Goal: Information Seeking & Learning: Learn about a topic

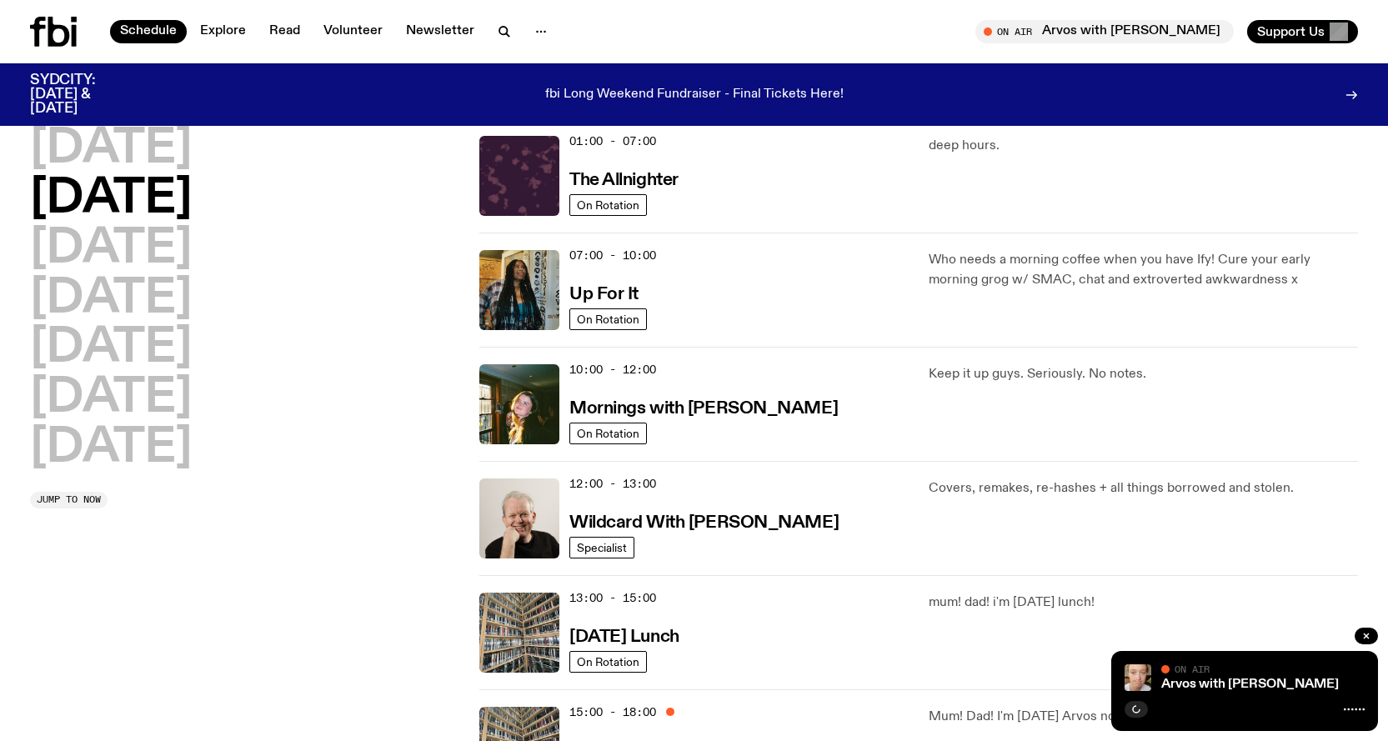
scroll to position [83, 0]
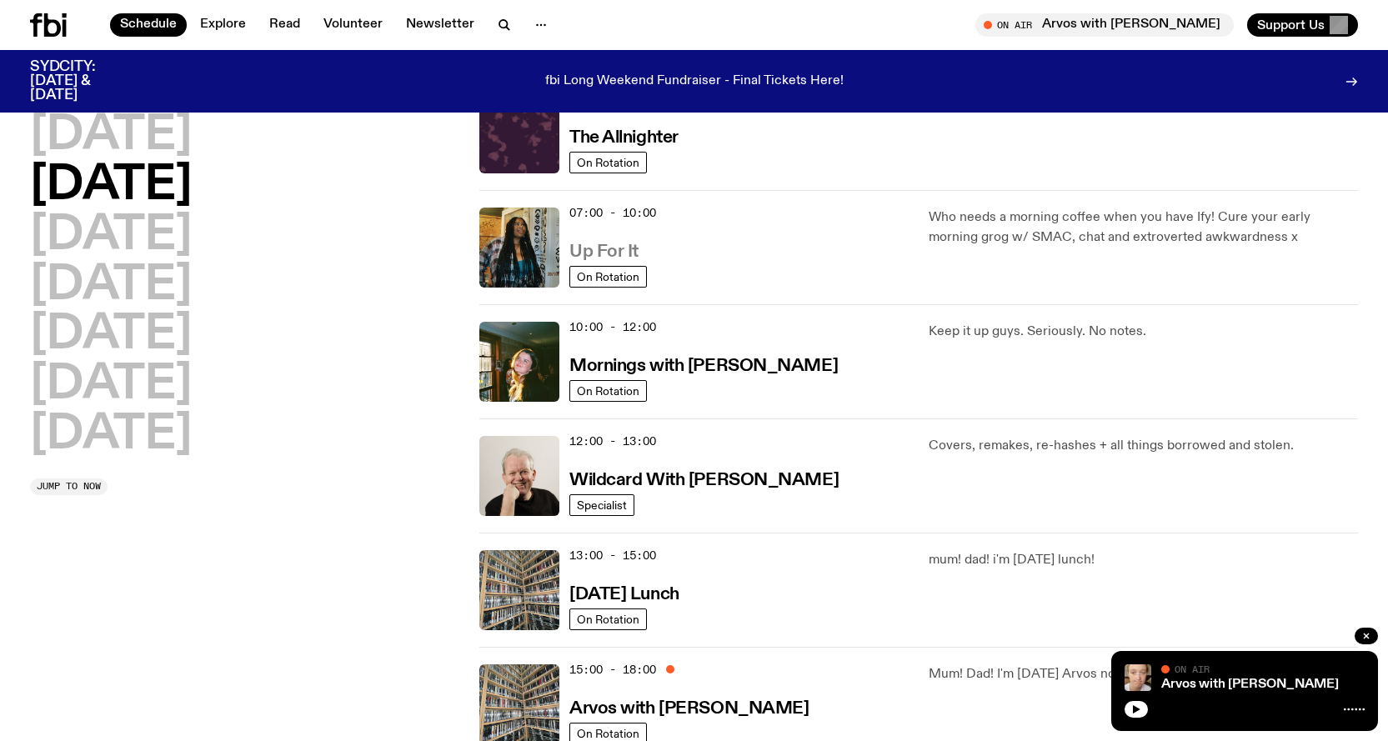
click at [627, 246] on h3 "Up For It" at bounding box center [603, 252] width 69 height 18
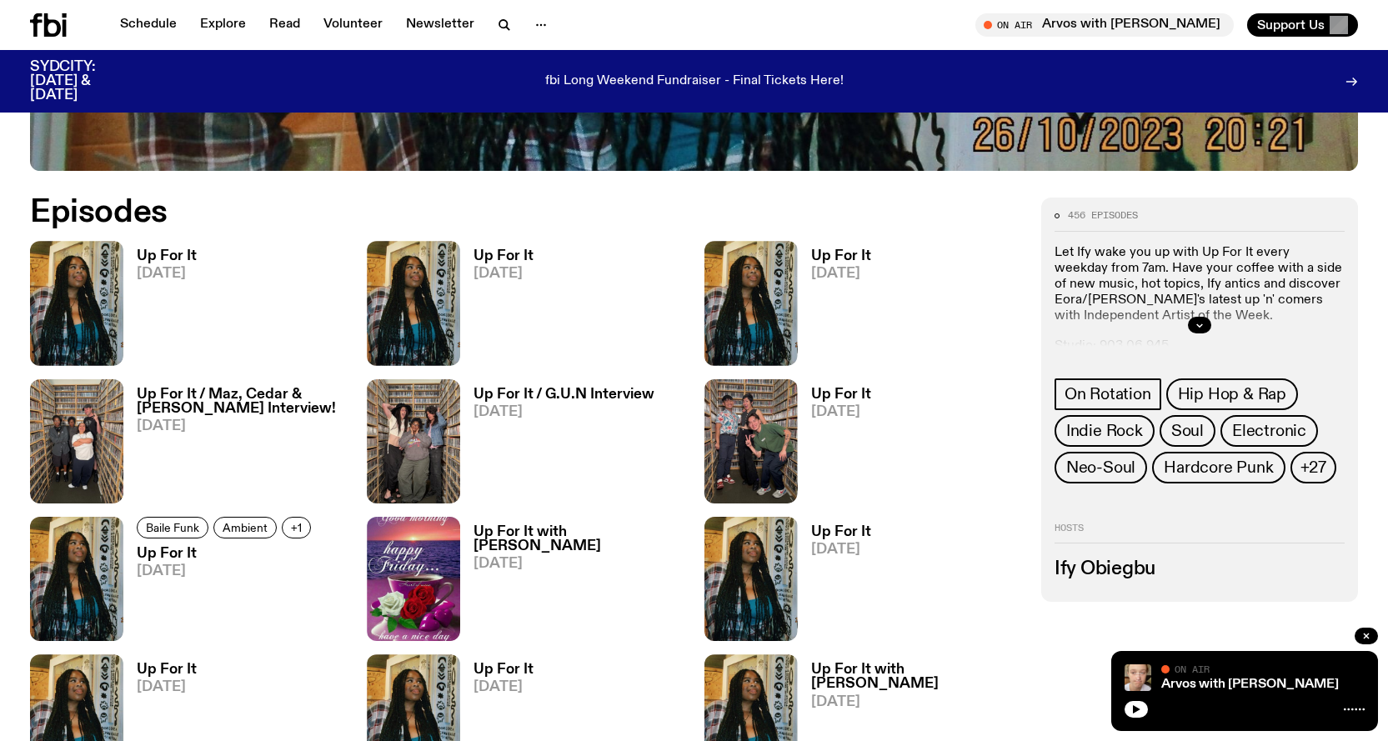
scroll to position [824, 0]
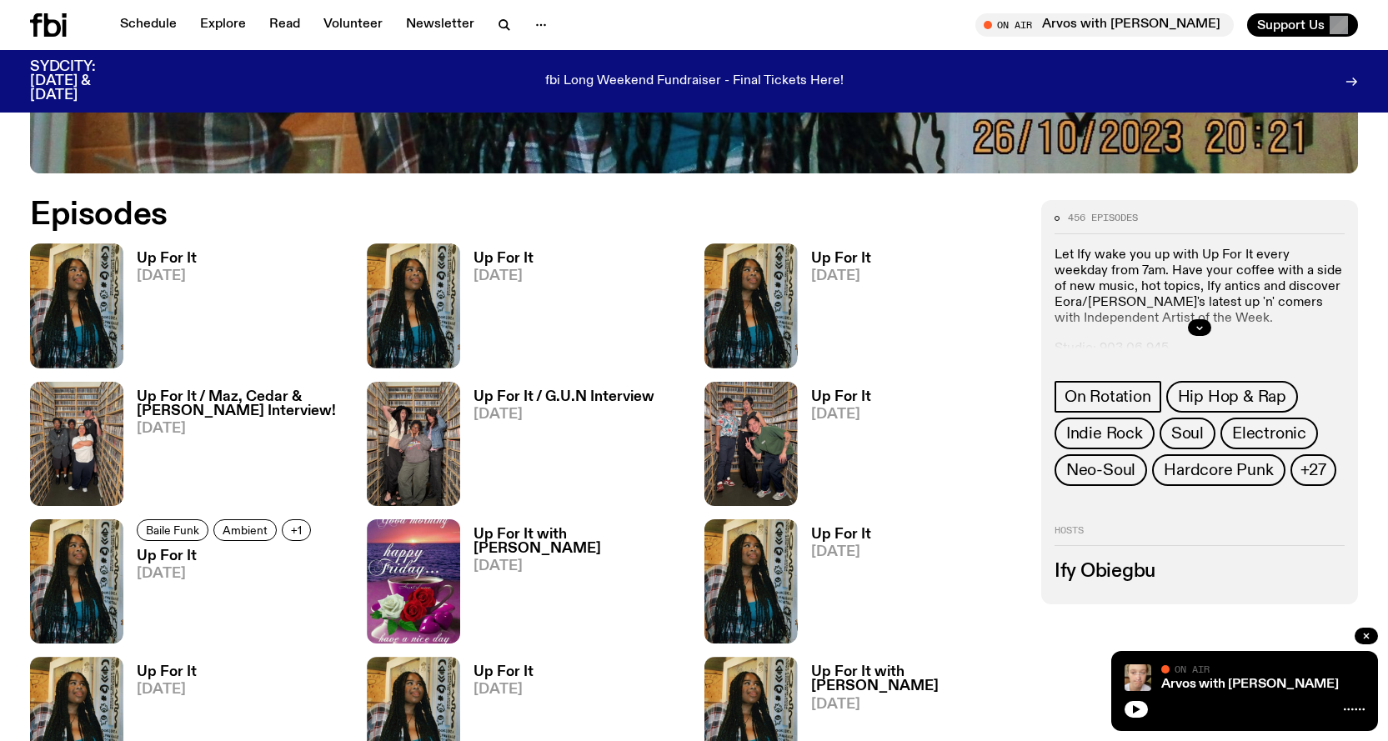
click at [165, 267] on link "Up For It [DATE]" at bounding box center [159, 310] width 73 height 116
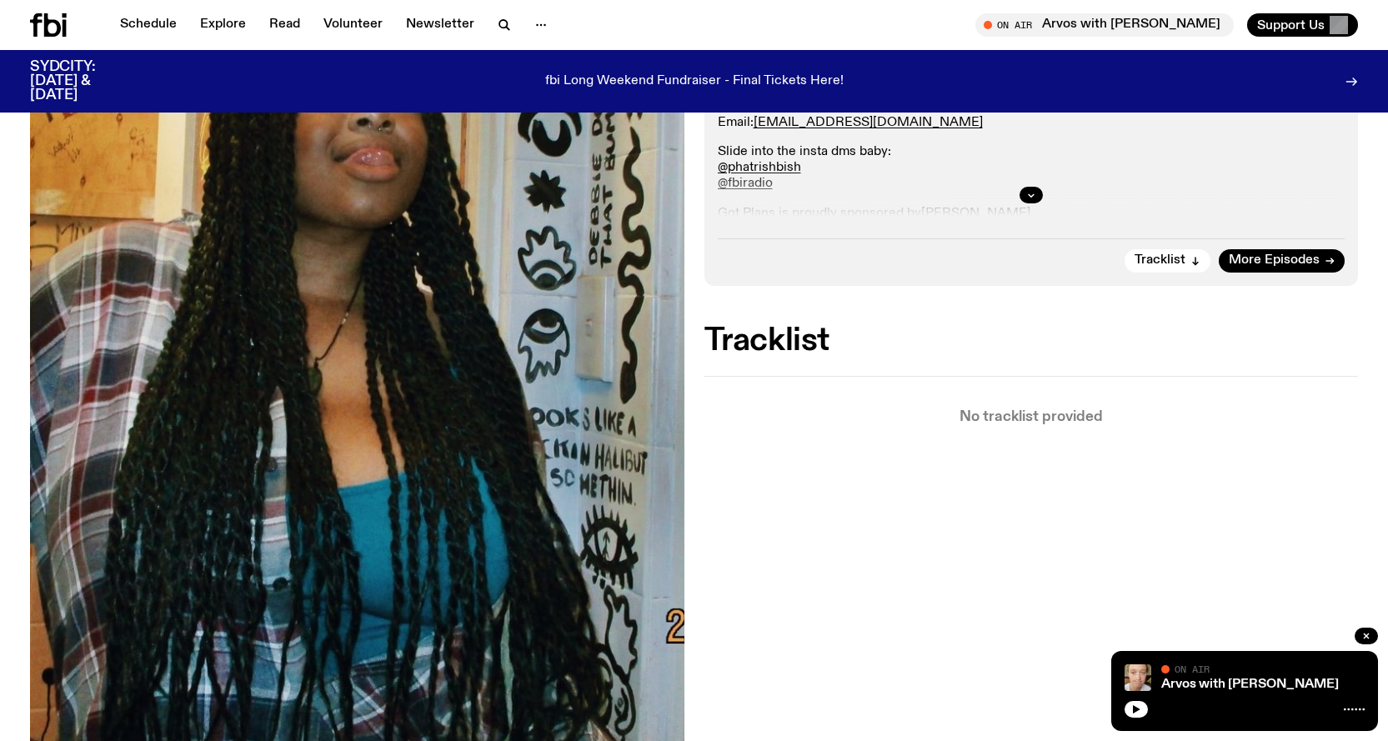
scroll to position [404, 0]
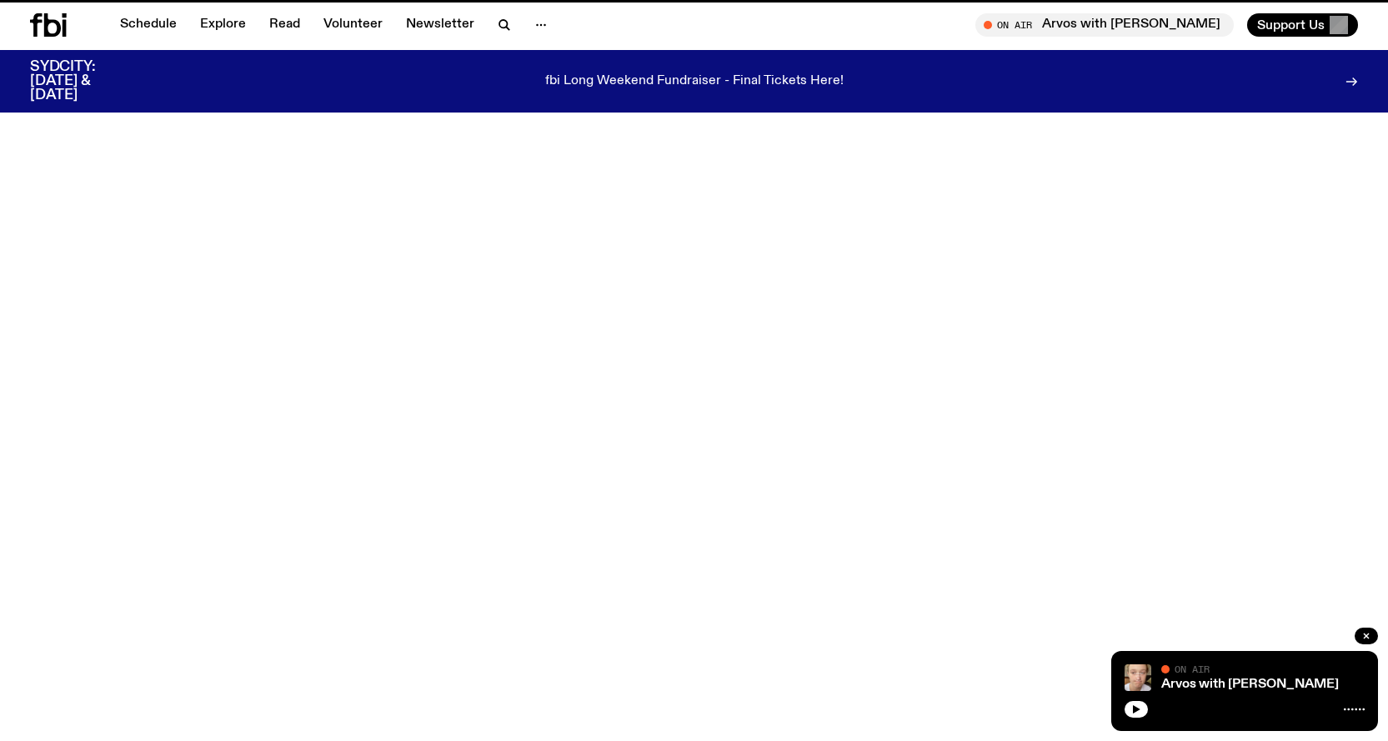
scroll to position [824, 0]
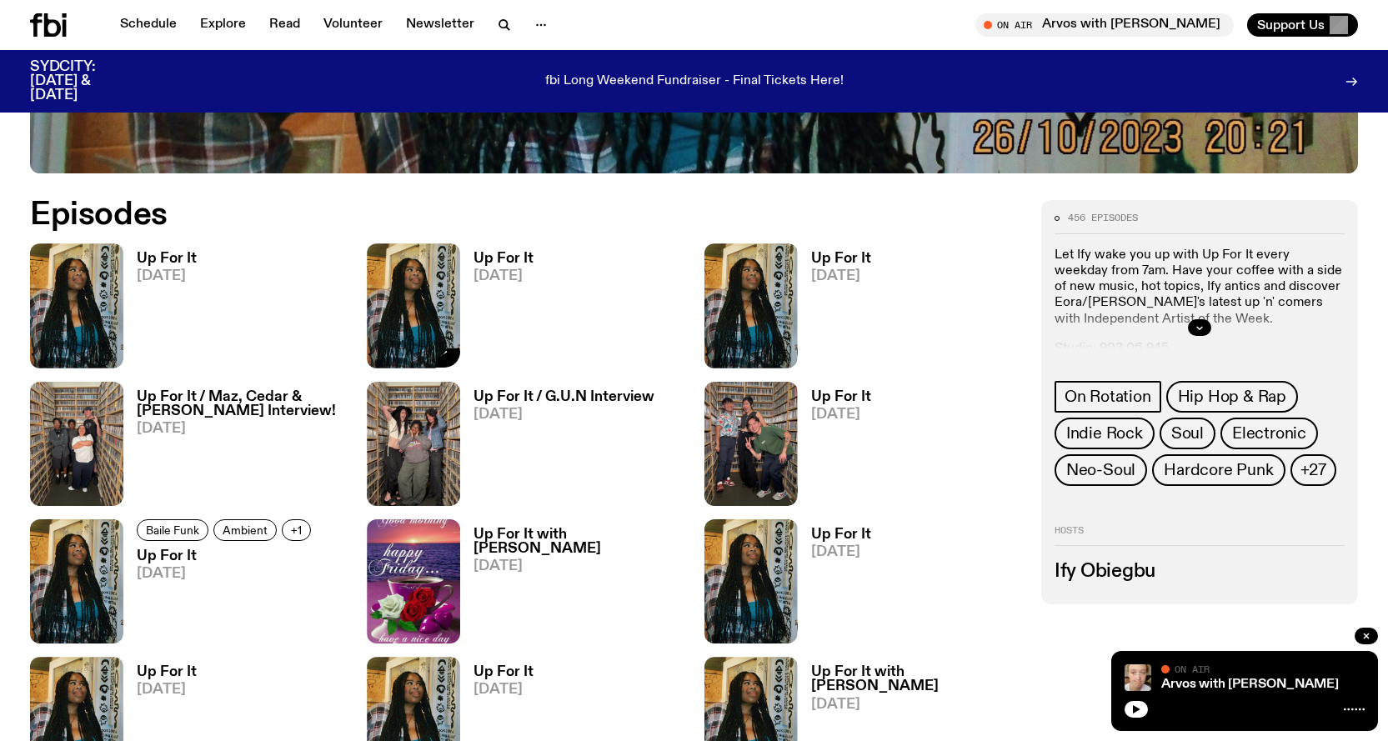
click at [496, 249] on div "Up For It [DATE]" at bounding box center [496, 305] width 73 height 124
click at [512, 269] on span "[DATE]" at bounding box center [503, 276] width 60 height 14
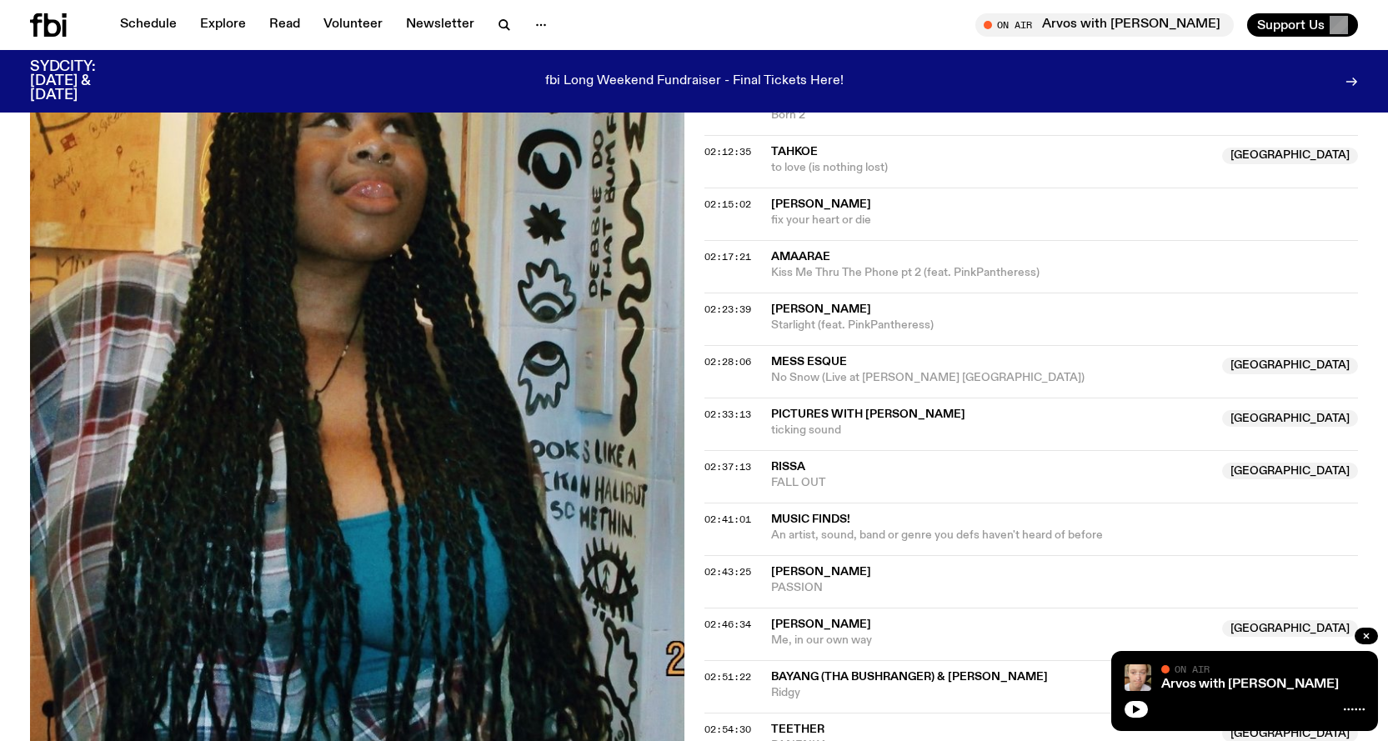
scroll to position [1904, 0]
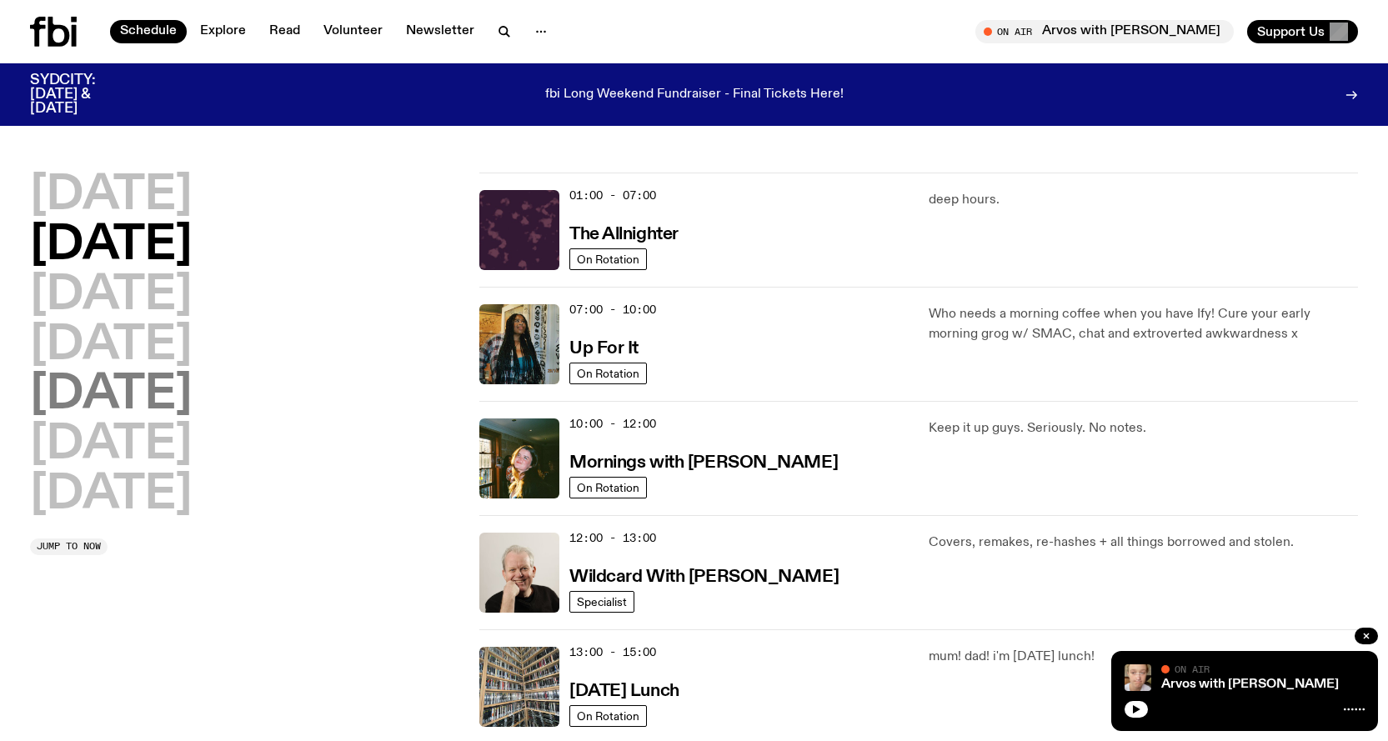
click at [143, 391] on h2 "[DATE]" at bounding box center [111, 395] width 162 height 47
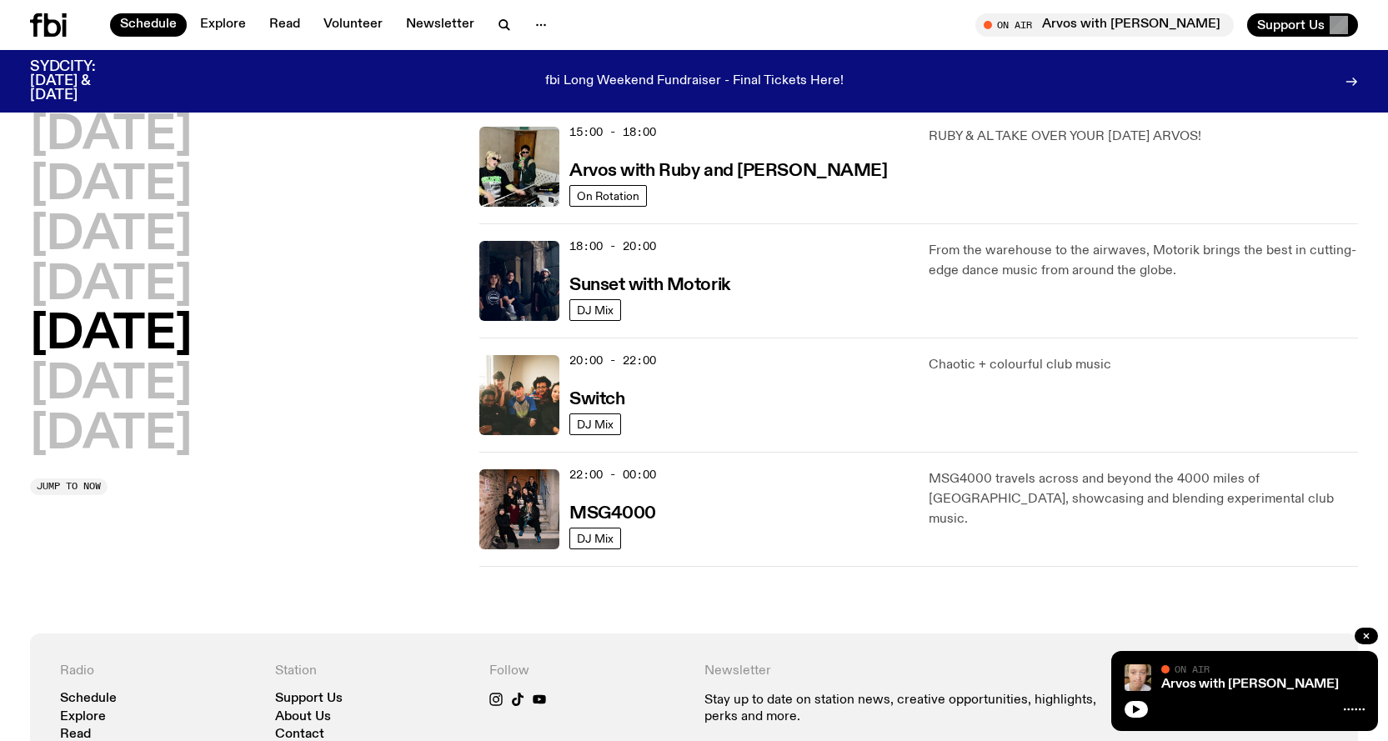
scroll to position [630, 0]
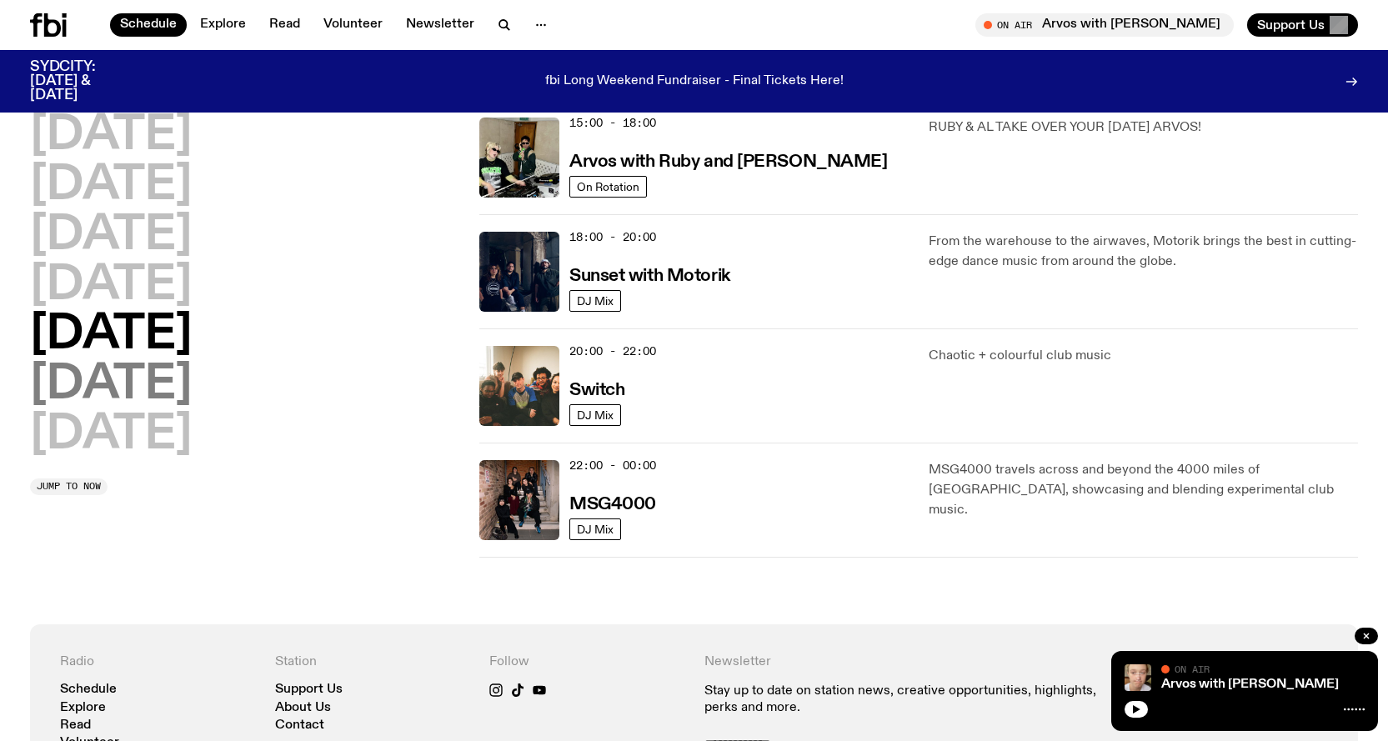
click at [130, 401] on h2 "[DATE]" at bounding box center [111, 385] width 162 height 47
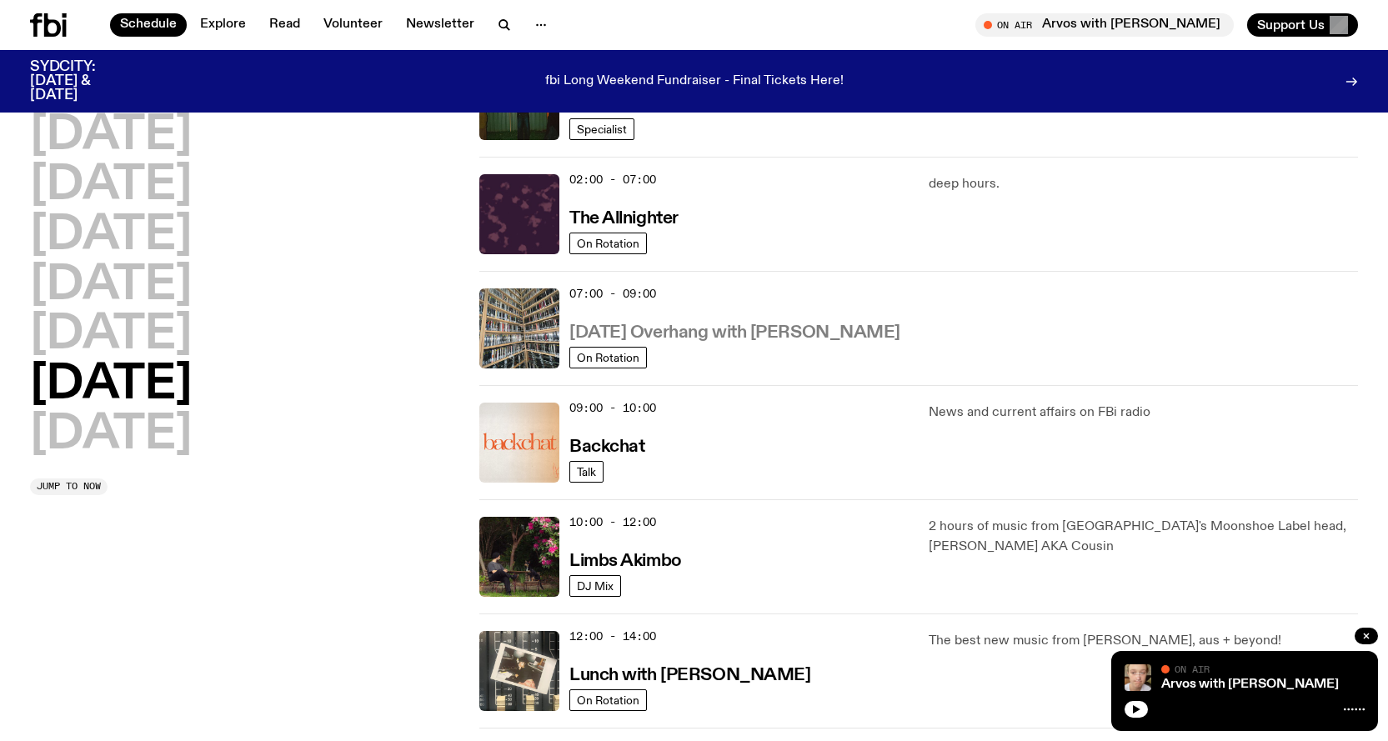
scroll to position [213, 0]
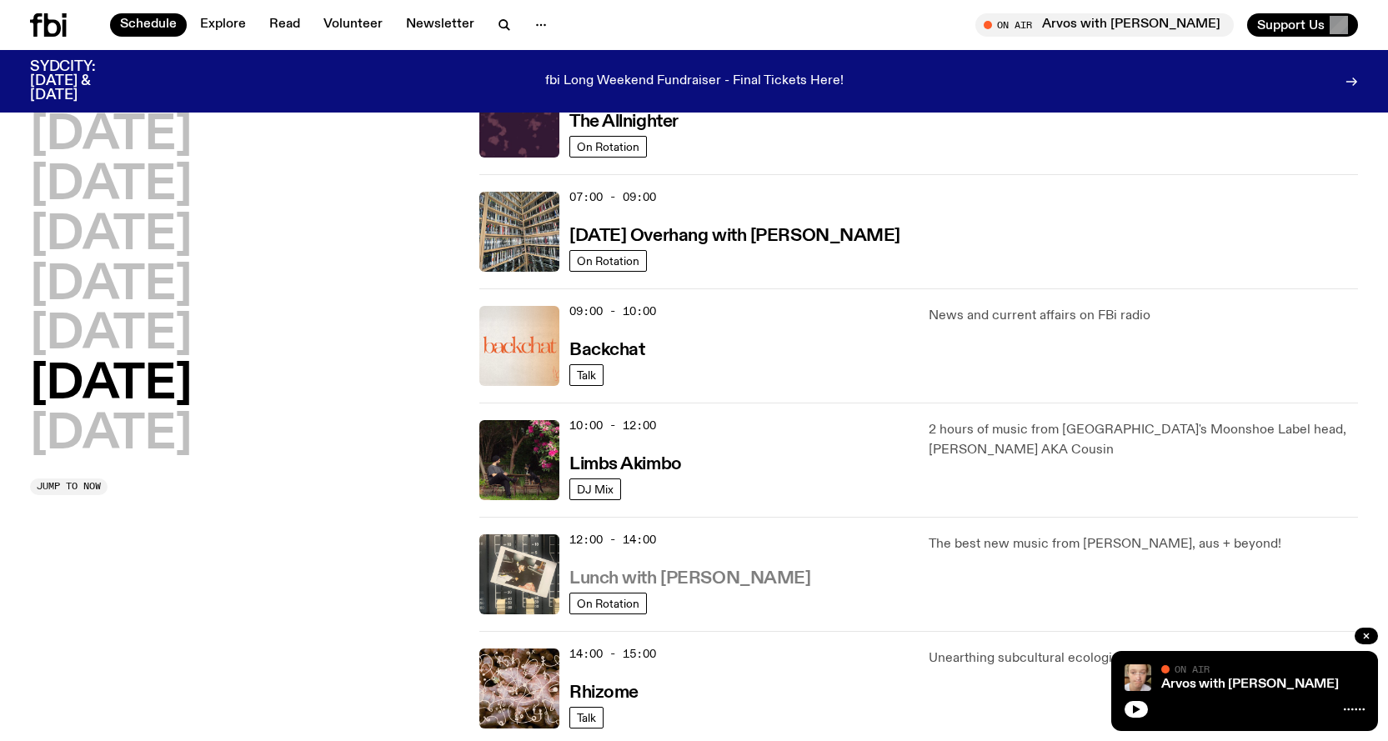
click at [714, 575] on h3 "Lunch with [PERSON_NAME]" at bounding box center [689, 579] width 241 height 18
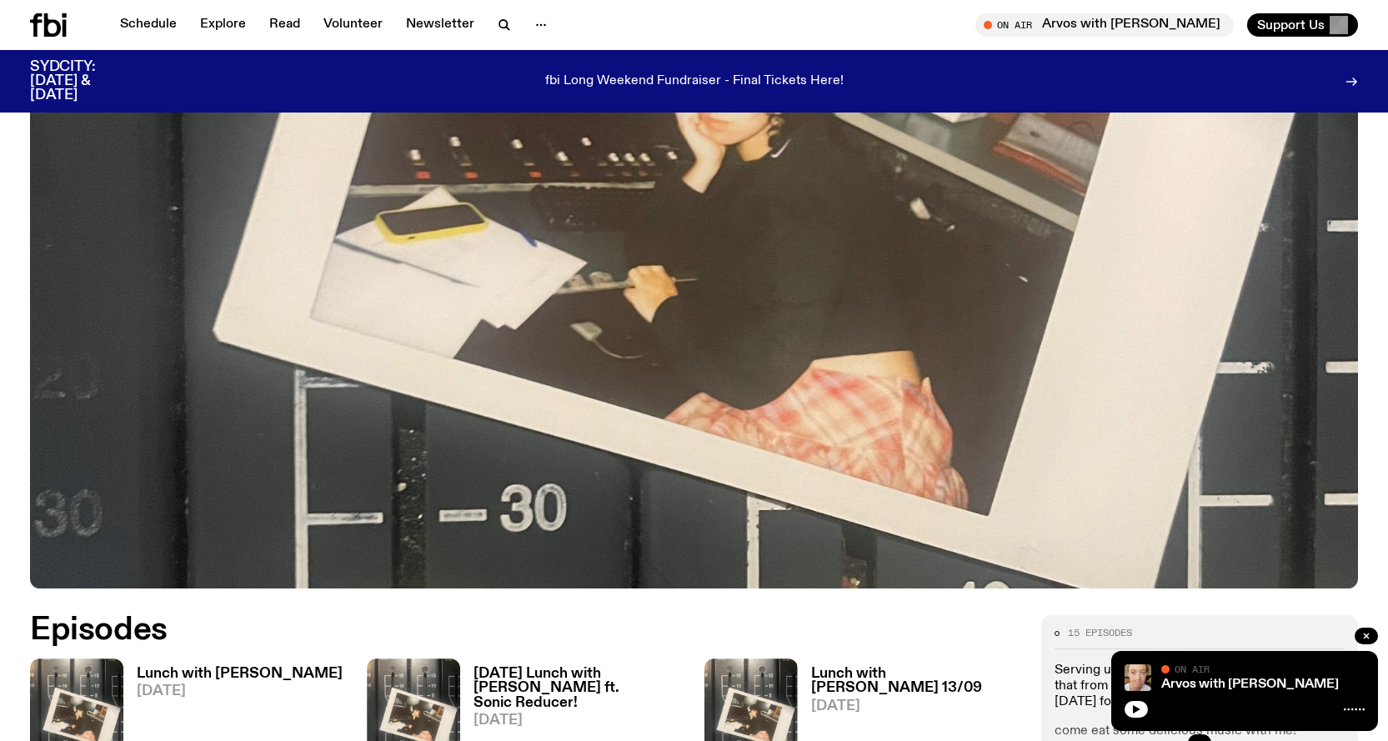
scroll to position [576, 0]
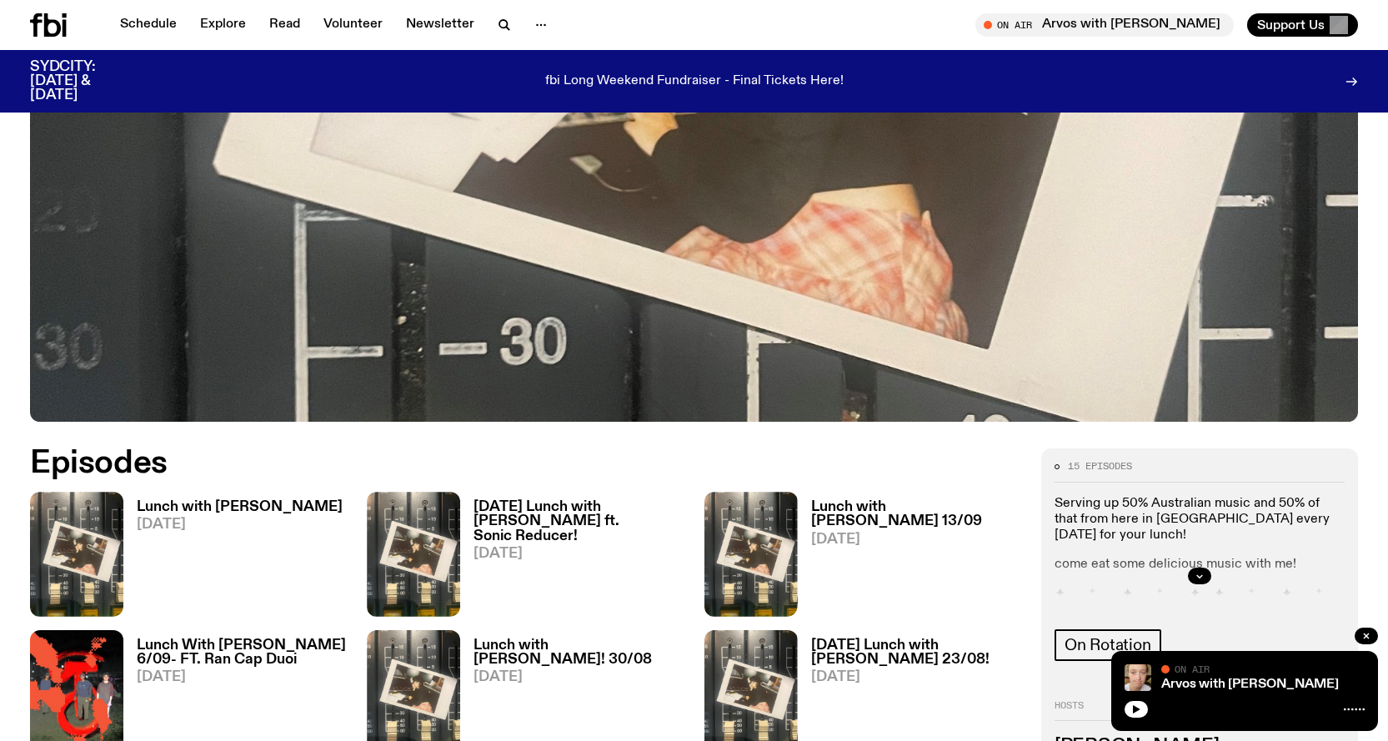
click at [184, 504] on h3 "Lunch with [PERSON_NAME]" at bounding box center [240, 507] width 206 height 14
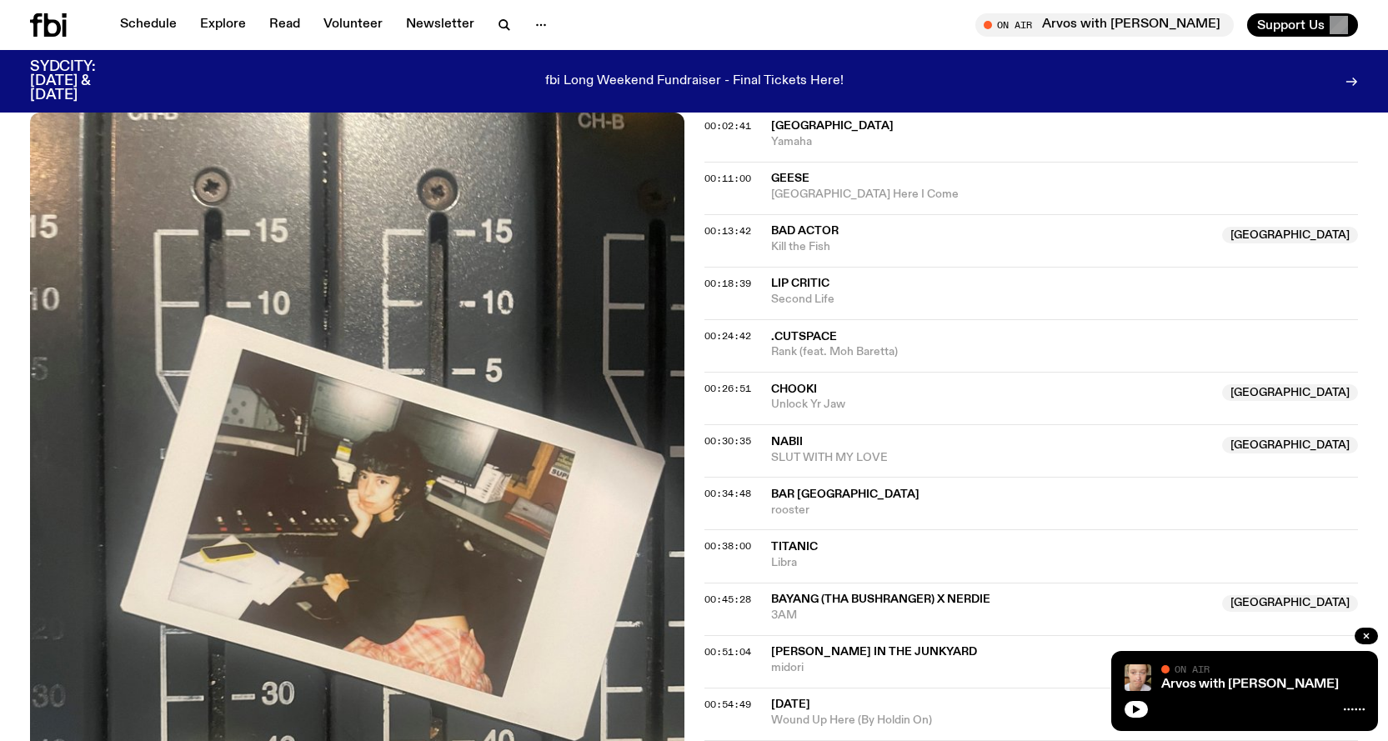
scroll to position [573, 0]
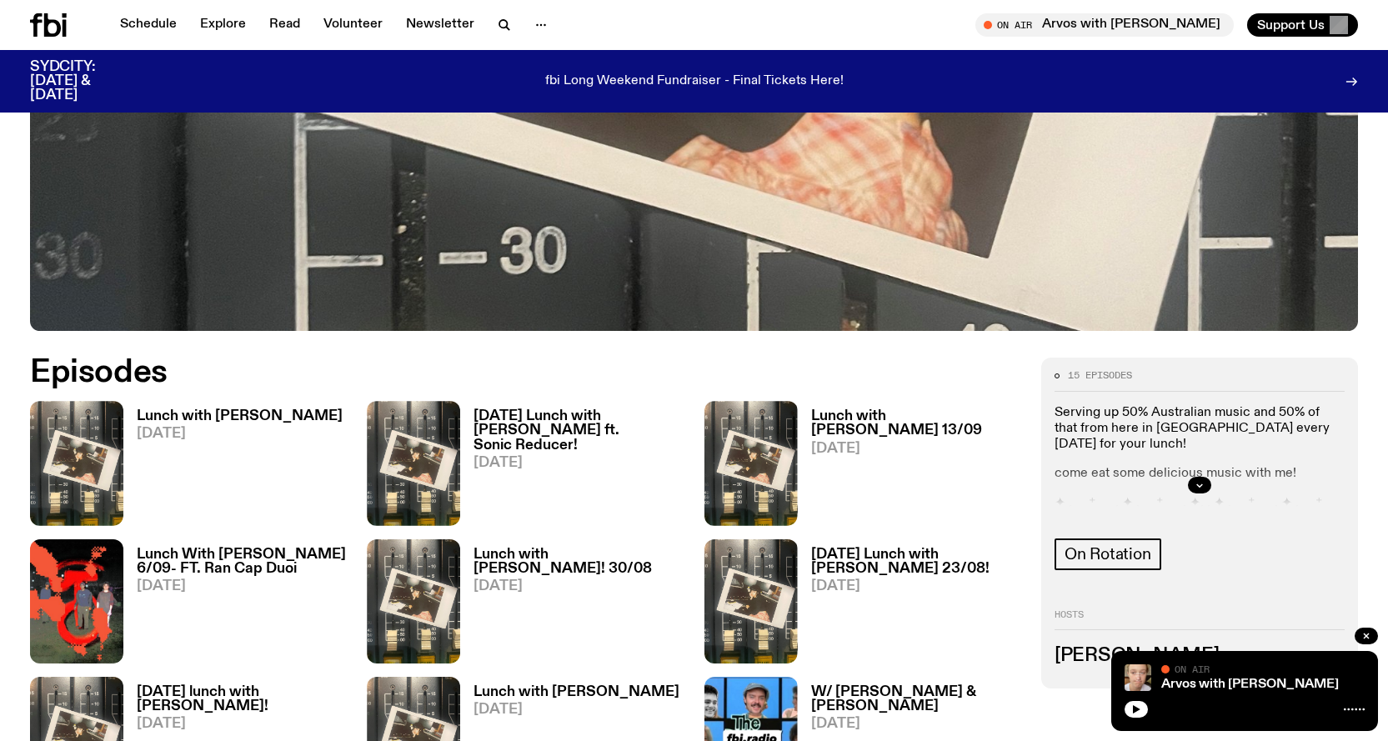
scroll to position [743, 0]
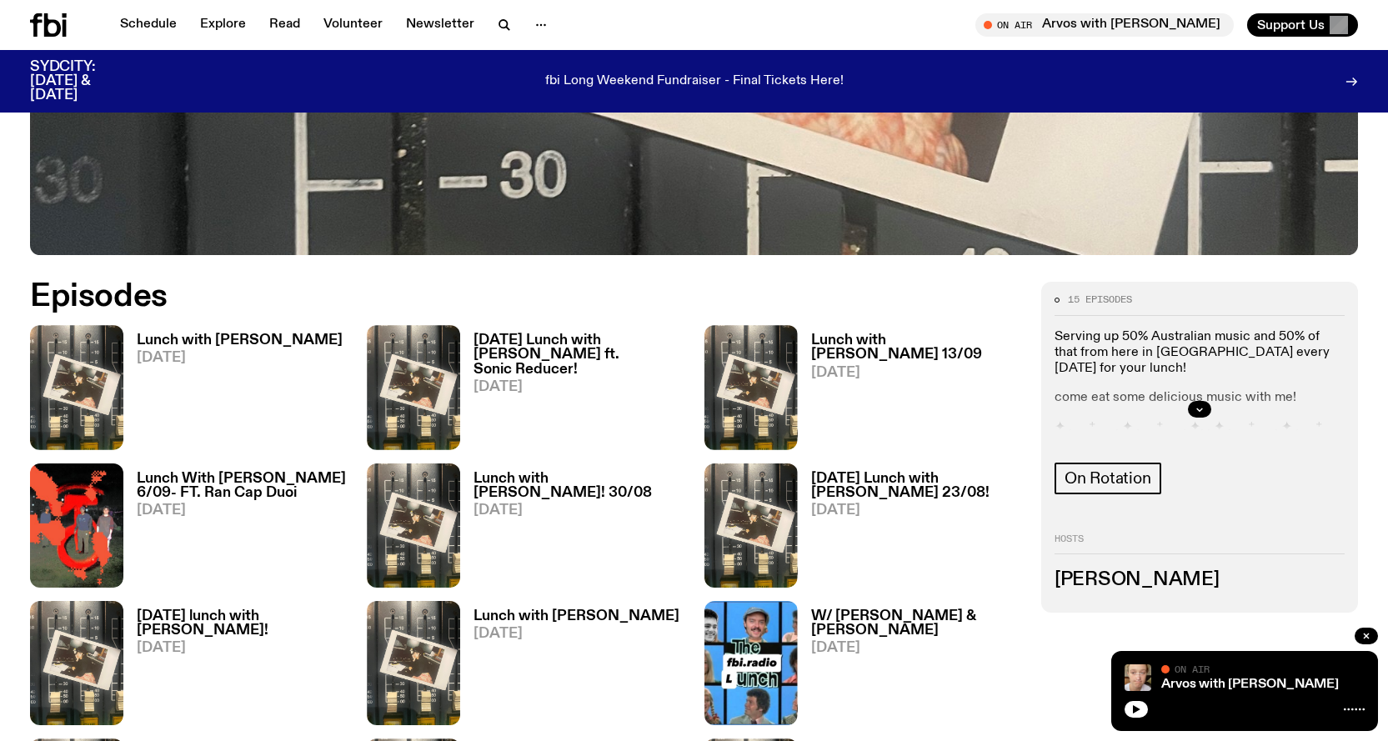
click at [618, 28] on div "Schedule Explore Read Volunteer Newsletter" at bounding box center [359, 24] width 658 height 23
click at [502, 22] on icon "button" at bounding box center [503, 24] width 8 height 8
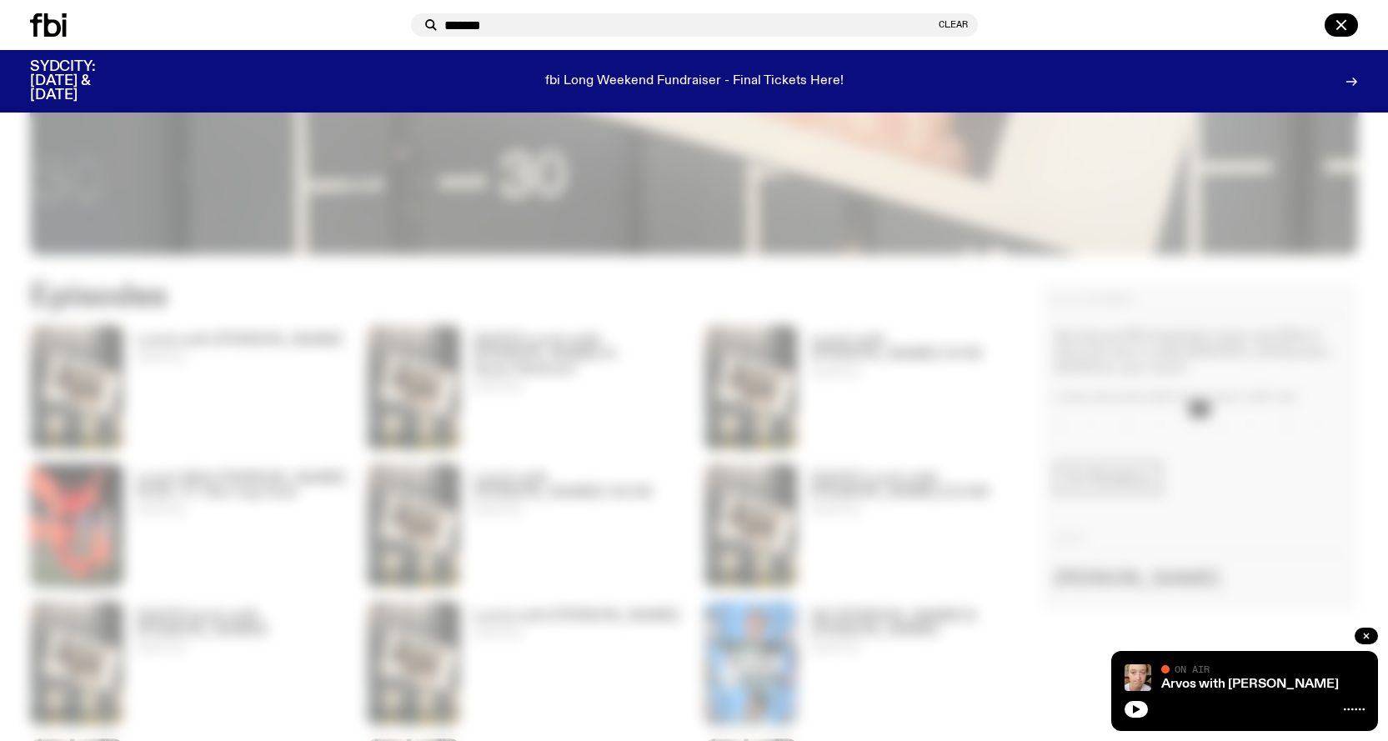
type input "********"
